Goal: Navigation & Orientation: Understand site structure

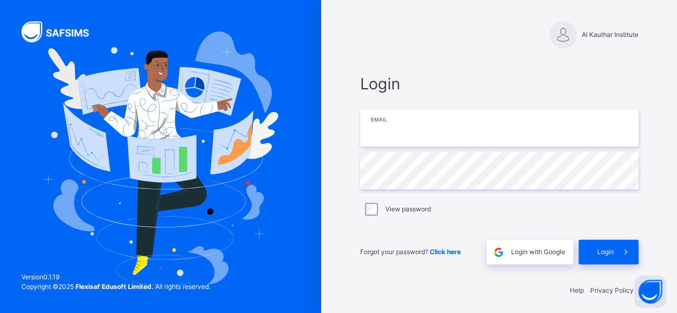
click at [472, 130] on input "email" at bounding box center [499, 127] width 278 height 37
click at [551, 259] on div "Login with Google" at bounding box center [530, 252] width 87 height 25
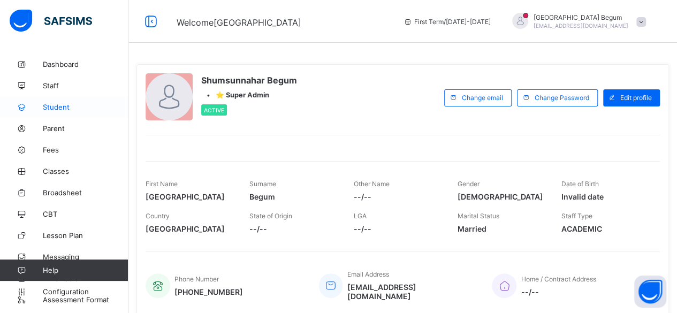
click at [82, 105] on span "Student" at bounding box center [86, 107] width 86 height 9
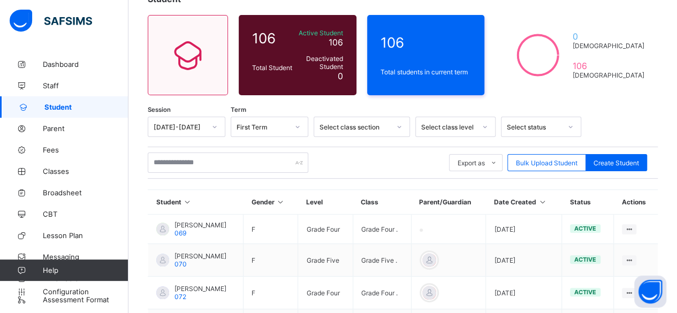
scroll to position [113, 0]
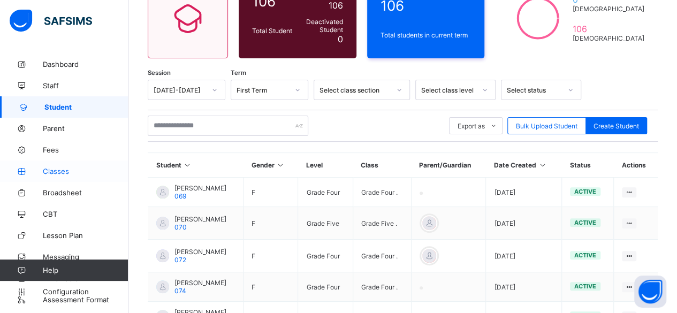
click at [88, 175] on span "Classes" at bounding box center [86, 171] width 86 height 9
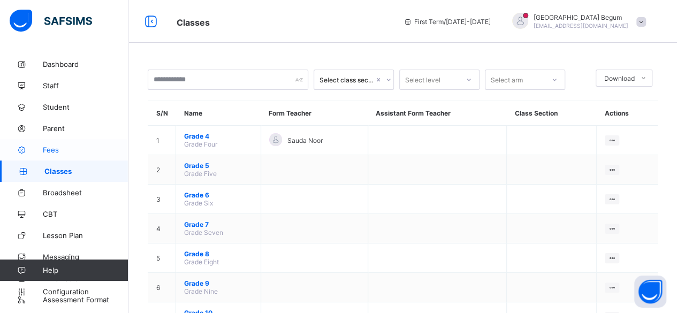
click at [50, 150] on span "Fees" at bounding box center [86, 150] width 86 height 9
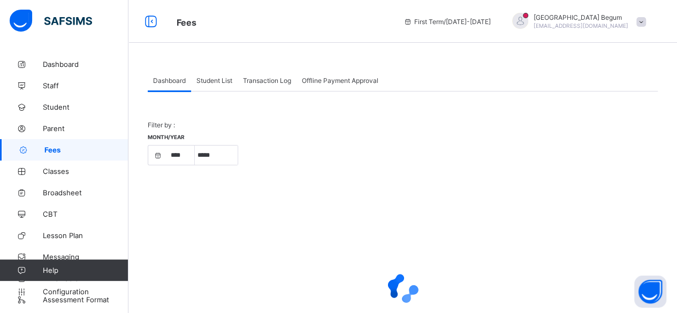
select select "****"
select select "*"
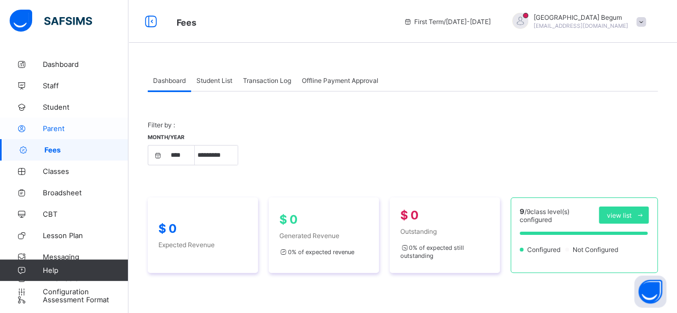
click at [46, 130] on span "Parent" at bounding box center [86, 128] width 86 height 9
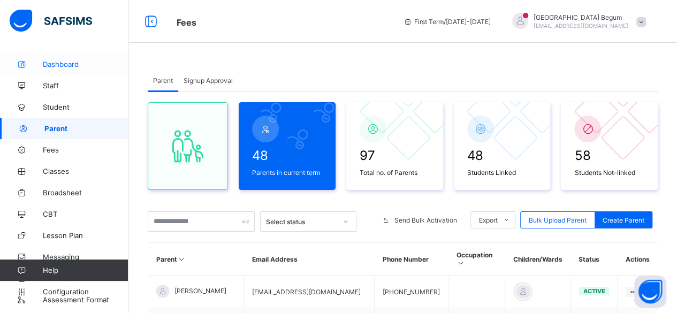
click at [55, 69] on link "Dashboard" at bounding box center [64, 64] width 128 height 21
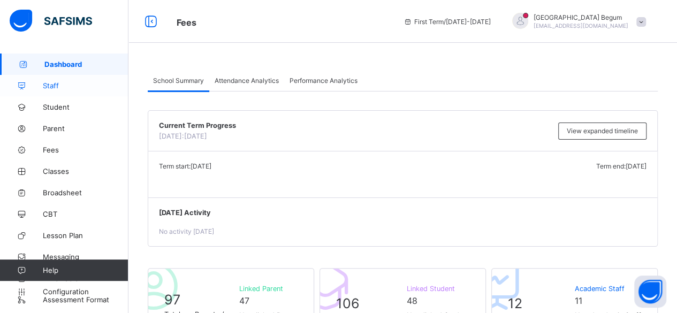
click at [48, 92] on link "Staff" at bounding box center [64, 85] width 128 height 21
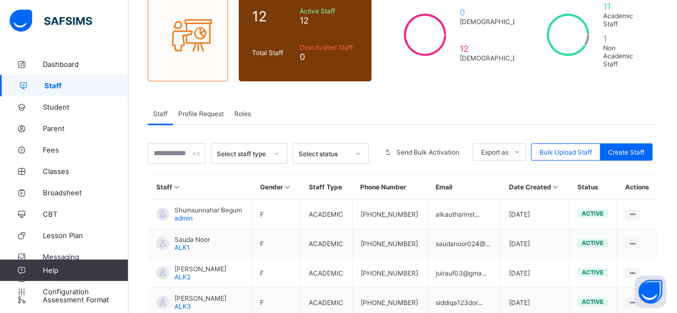
scroll to position [95, 0]
